Goal: Entertainment & Leisure: Consume media (video, audio)

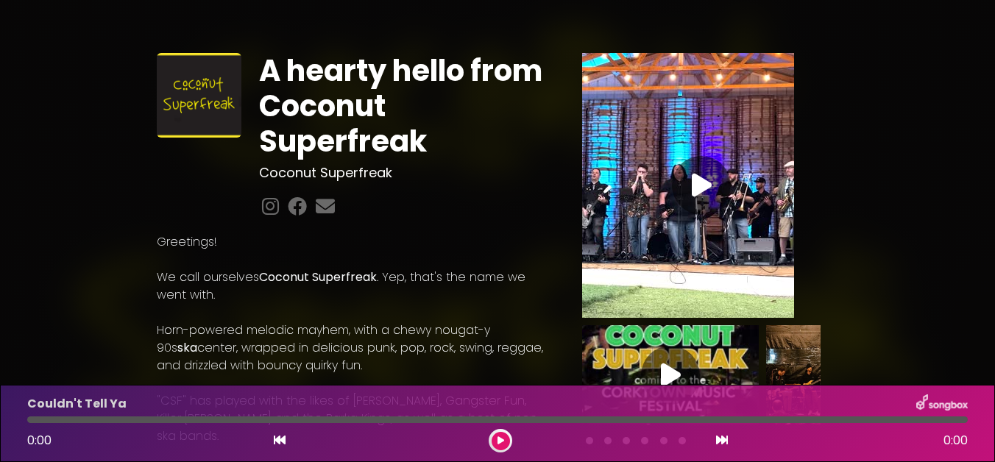
click at [694, 189] on icon at bounding box center [702, 185] width 20 height 26
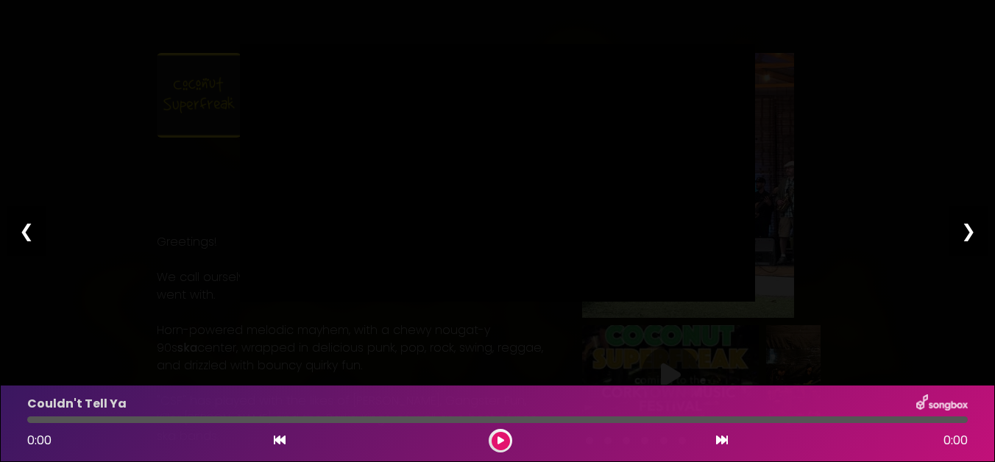
type input "*****"
click at [28, 227] on div "❮" at bounding box center [26, 231] width 38 height 50
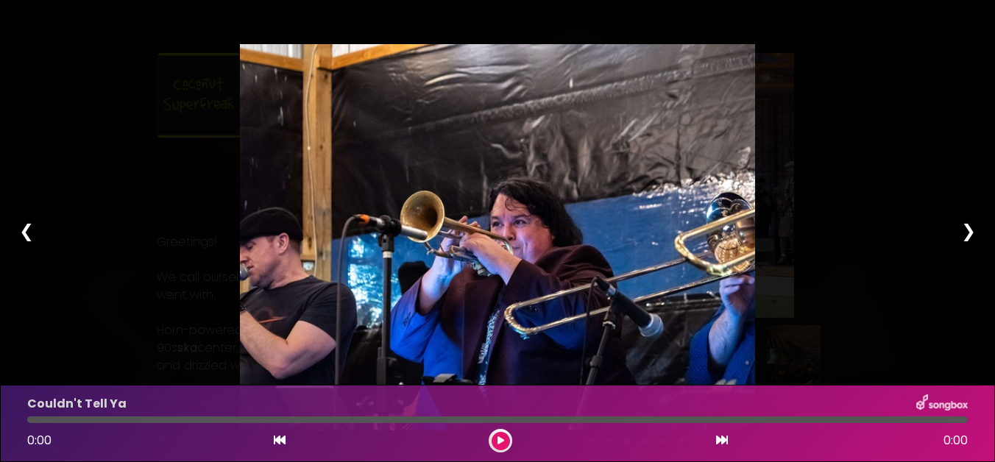
click at [25, 232] on div "❮" at bounding box center [26, 231] width 38 height 50
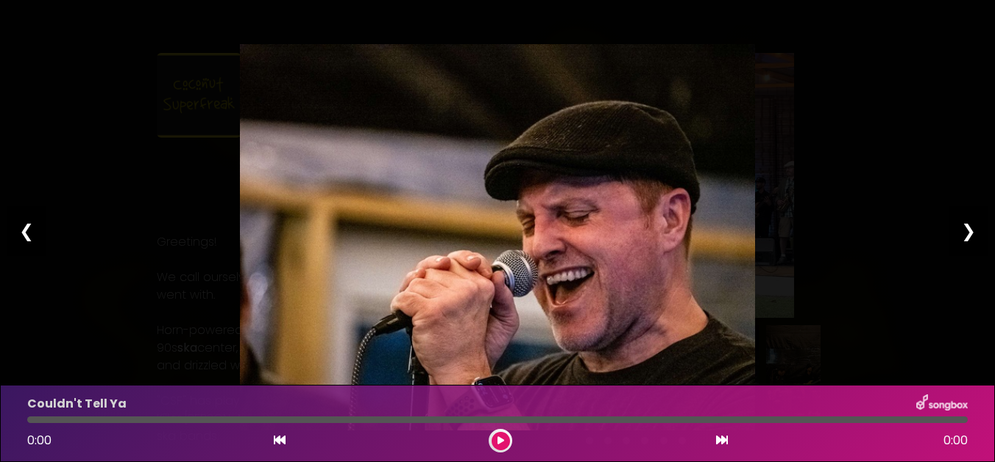
click at [25, 232] on div "❮" at bounding box center [26, 231] width 38 height 50
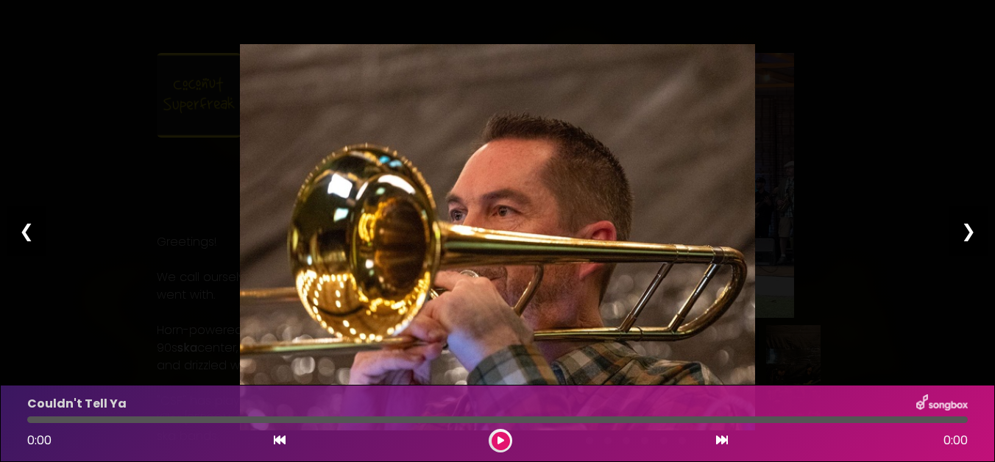
click at [25, 232] on div "❮" at bounding box center [26, 231] width 38 height 50
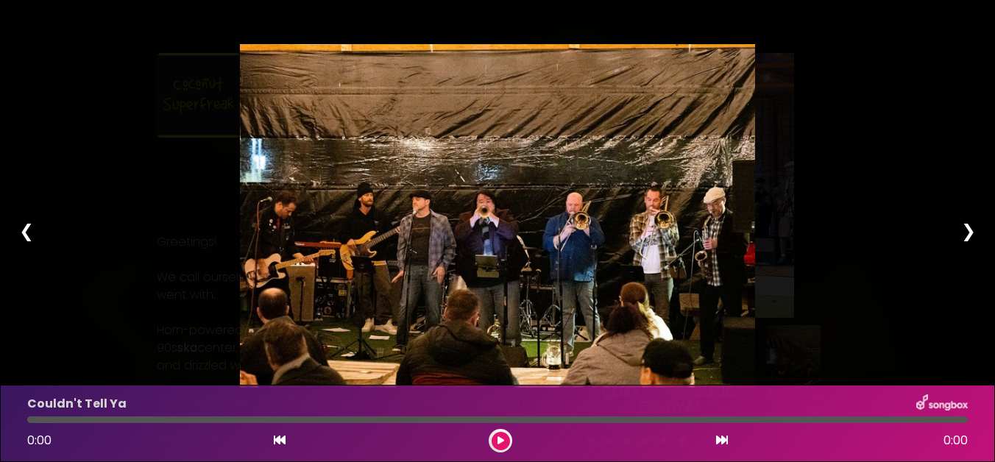
click at [25, 232] on div "❮" at bounding box center [26, 231] width 38 height 50
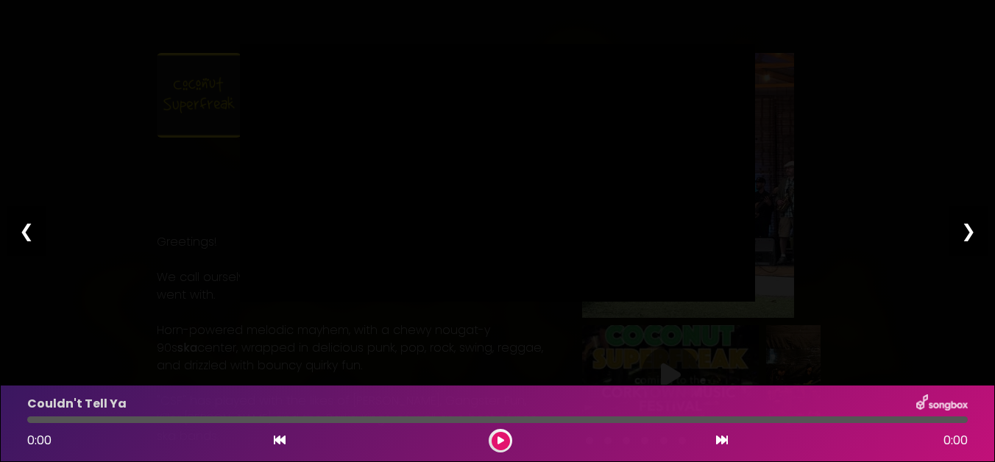
click at [25, 232] on div "❮" at bounding box center [26, 231] width 38 height 50
type input "****"
click at [25, 232] on div "❮" at bounding box center [26, 231] width 38 height 50
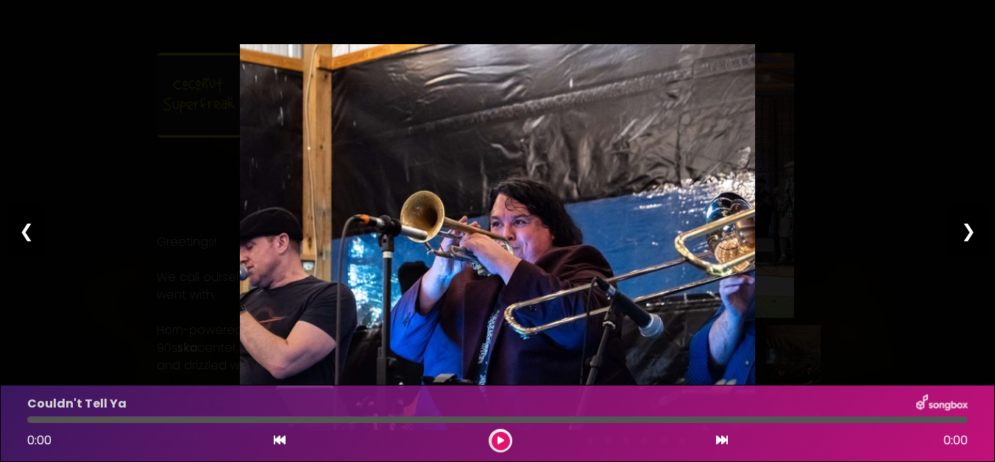
click at [25, 232] on div "❮" at bounding box center [26, 231] width 38 height 50
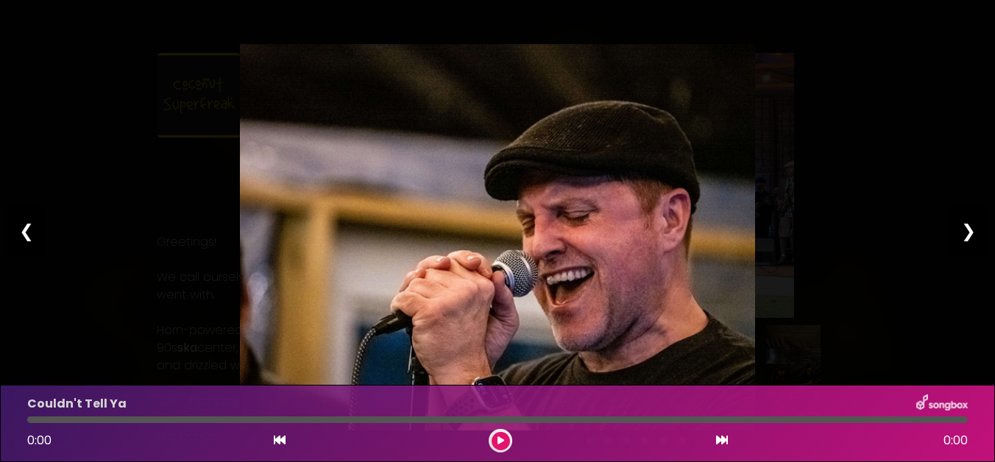
click at [25, 232] on div "❮" at bounding box center [26, 231] width 38 height 50
